Goal: Transaction & Acquisition: Purchase product/service

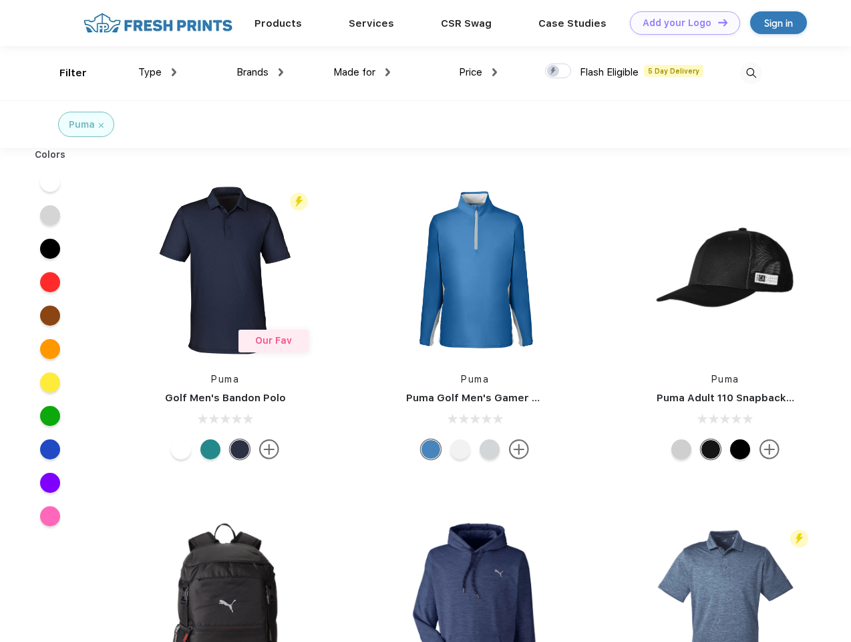
click at [680, 23] on link "Add your Logo Design Tool" at bounding box center [685, 22] width 110 height 23
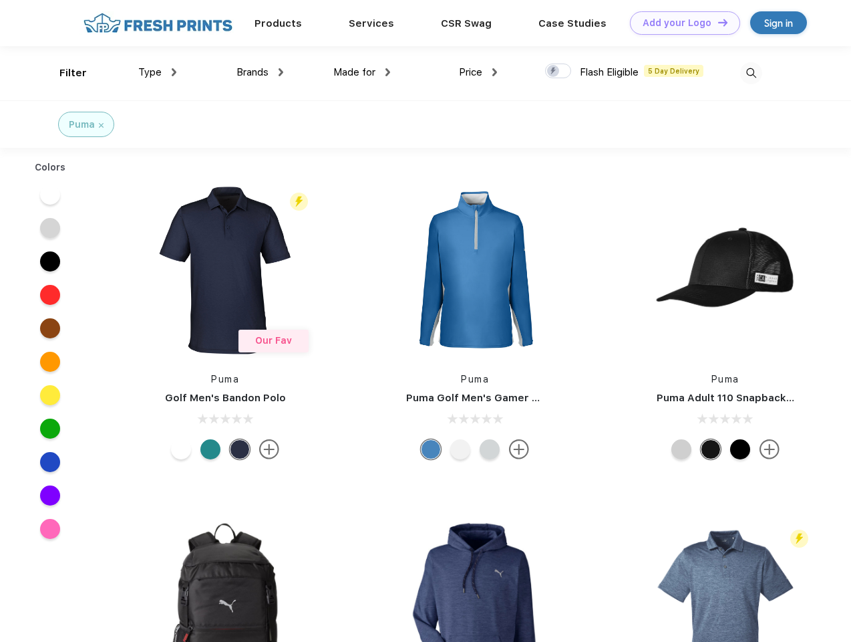
click at [0, 0] on div "Design Tool" at bounding box center [0, 0] width 0 height 0
click at [717, 22] on link "Add your Logo Design Tool" at bounding box center [685, 22] width 110 height 23
click at [64, 73] on div "Filter" at bounding box center [72, 72] width 27 height 15
click at [158, 72] on span "Type" at bounding box center [149, 72] width 23 height 12
click at [260, 72] on span "Brands" at bounding box center [253, 72] width 32 height 12
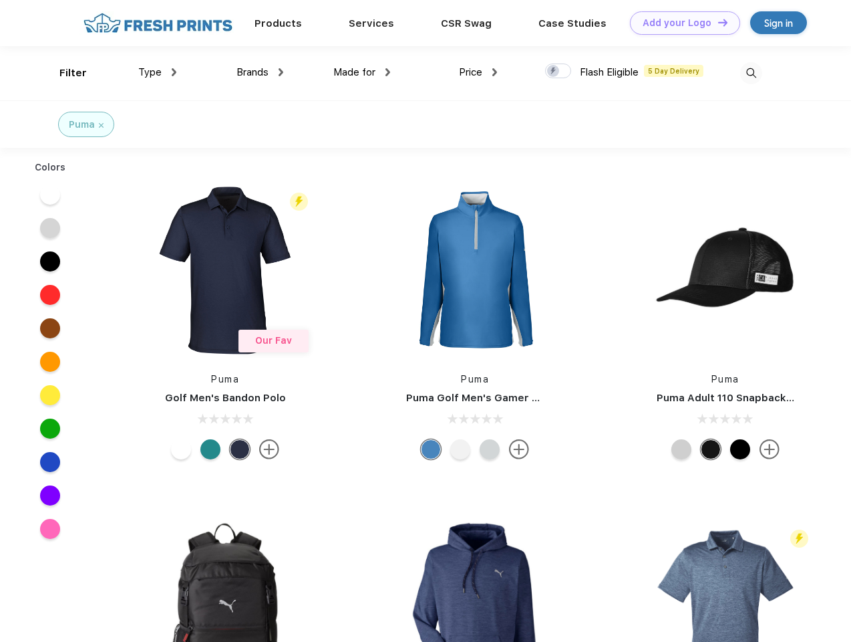
click at [362, 72] on span "Made for" at bounding box center [355, 72] width 42 height 12
click at [479, 72] on span "Price" at bounding box center [470, 72] width 23 height 12
click at [559, 72] on div at bounding box center [558, 70] width 26 height 15
click at [554, 72] on input "checkbox" at bounding box center [549, 67] width 9 height 9
click at [751, 73] on img at bounding box center [752, 73] width 22 height 22
